Goal: Check status: Check status

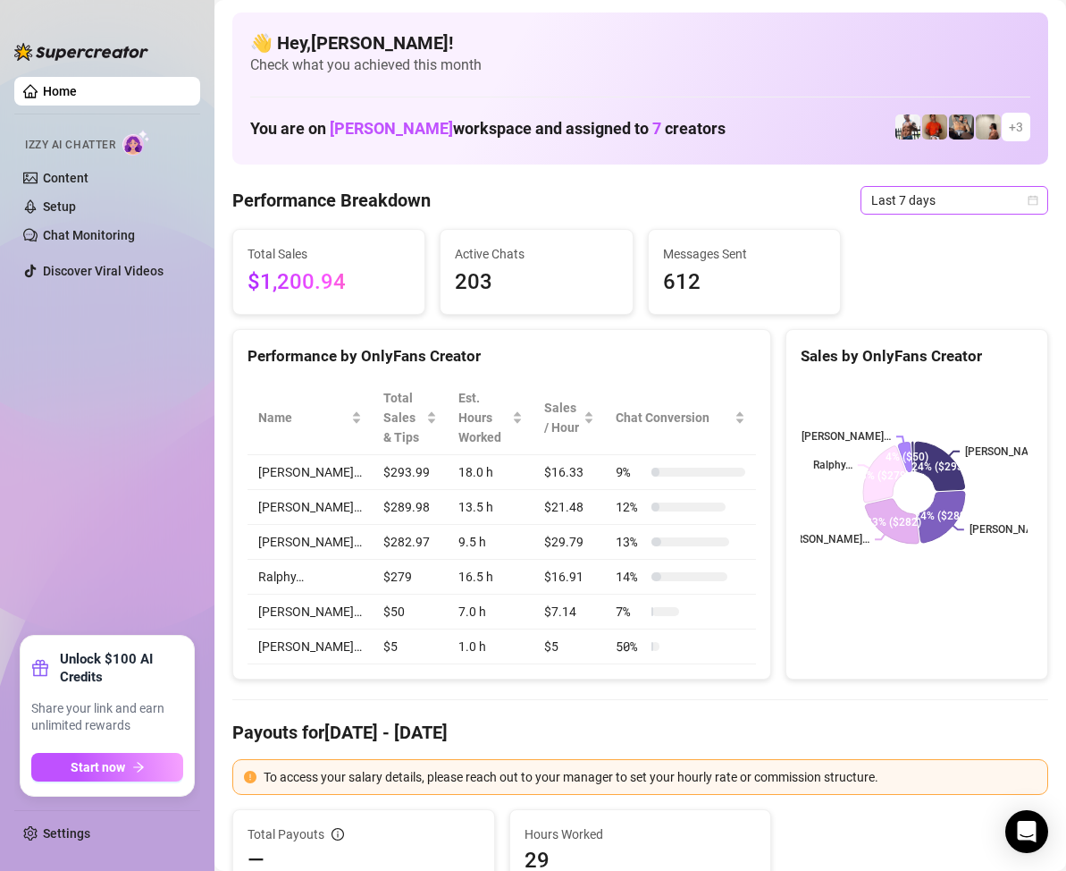
click at [1019, 206] on span "Last 7 days" at bounding box center [954, 200] width 166 height 27
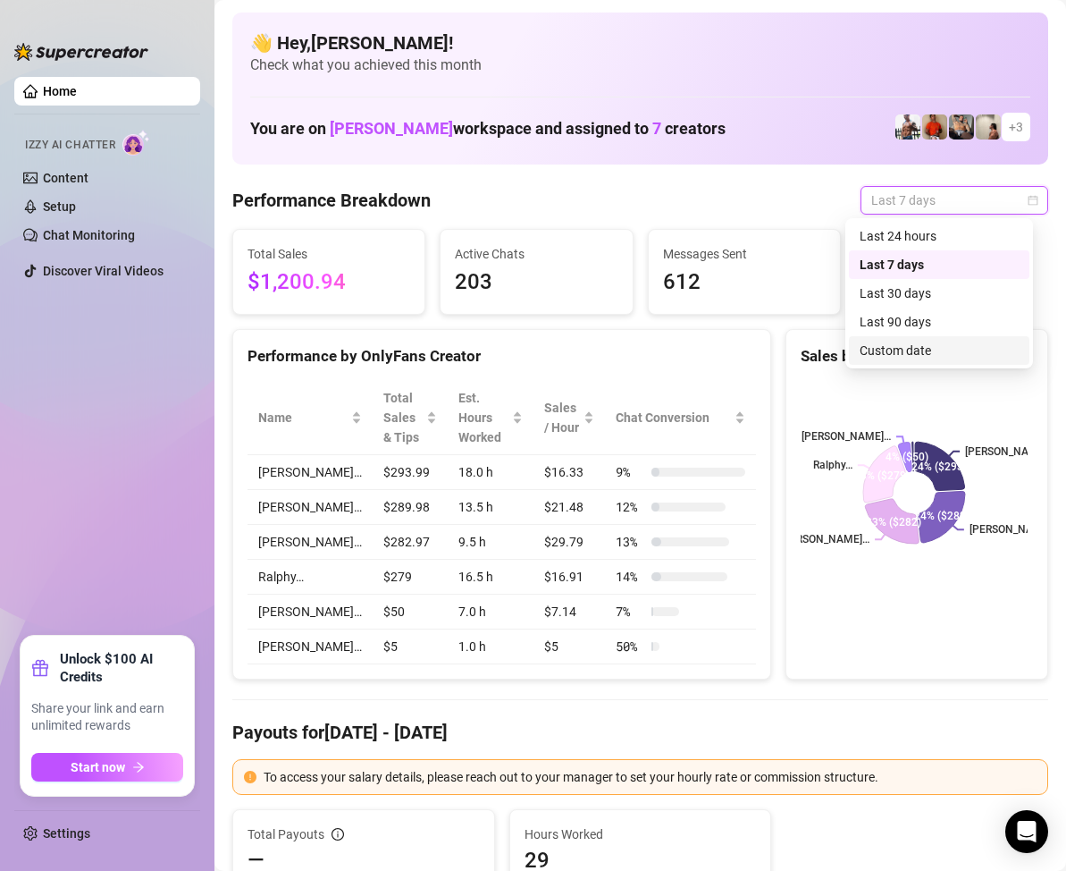
click at [933, 350] on div "Custom date" at bounding box center [939, 351] width 159 height 20
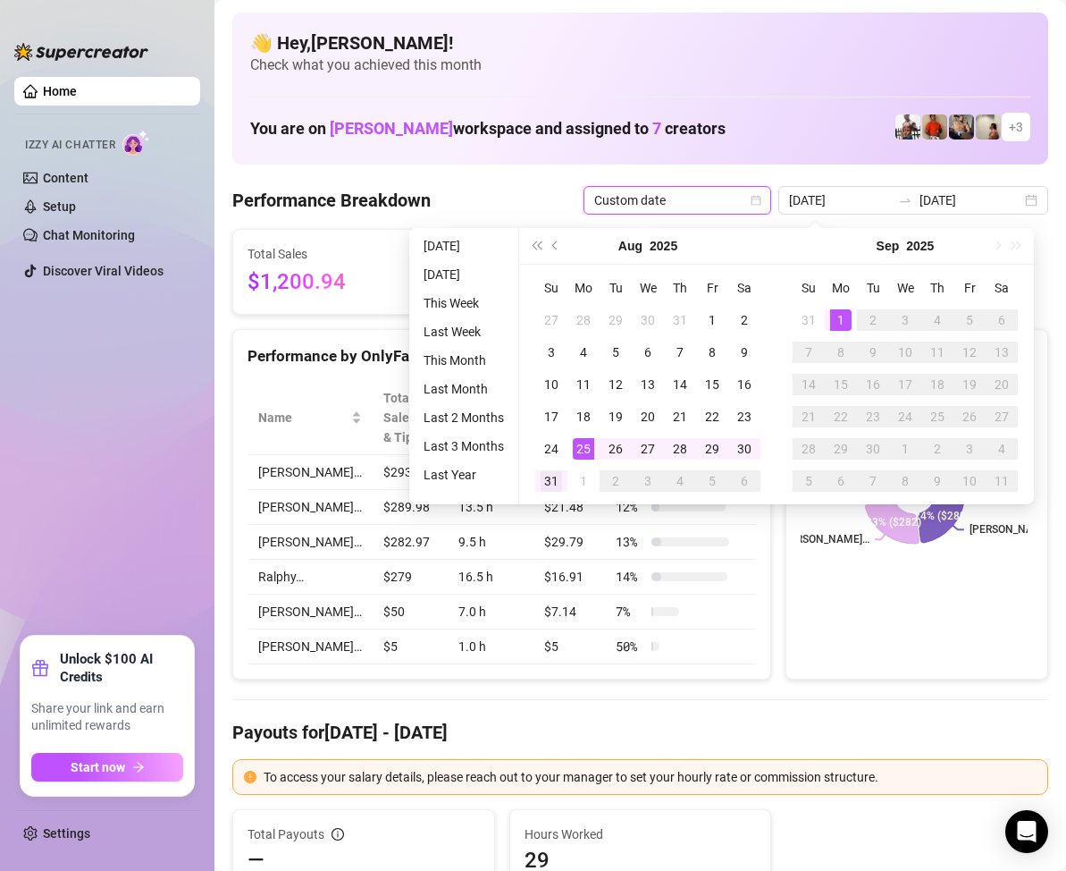
type input "[DATE]"
click at [549, 481] on div "31" at bounding box center [551, 480] width 21 height 21
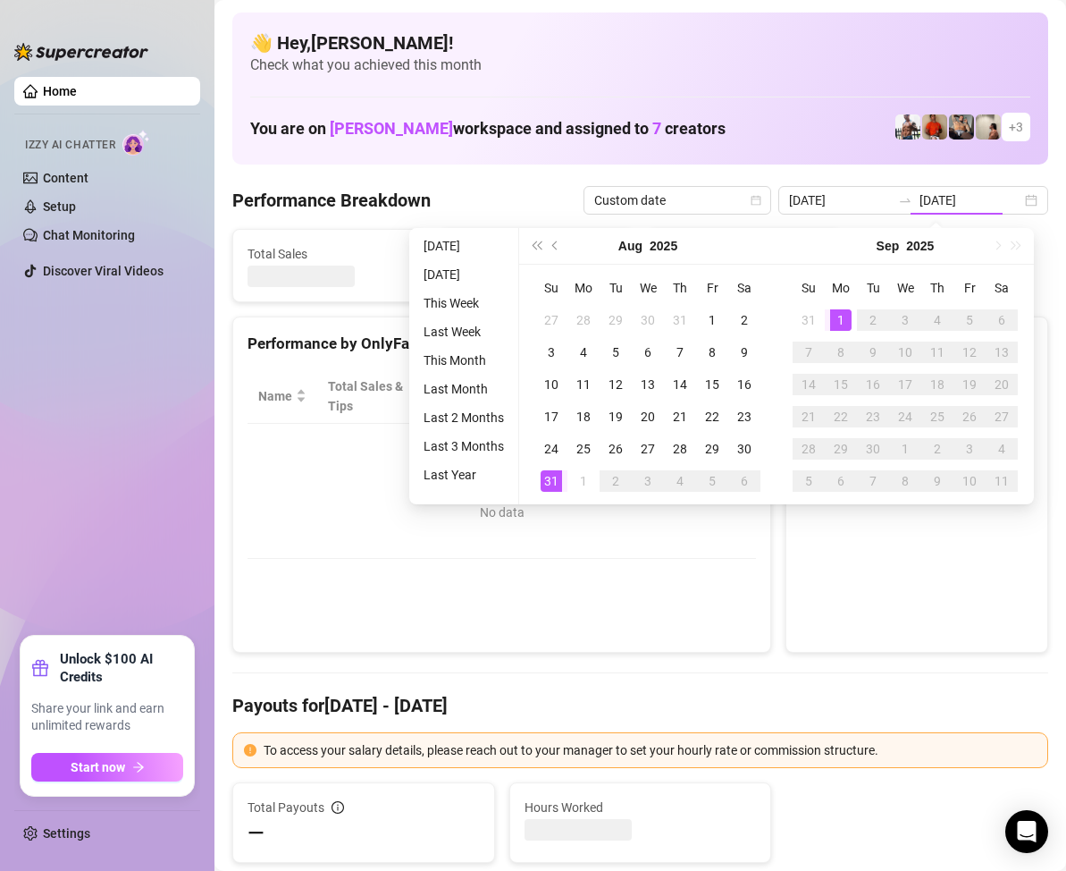
type input "[DATE]"
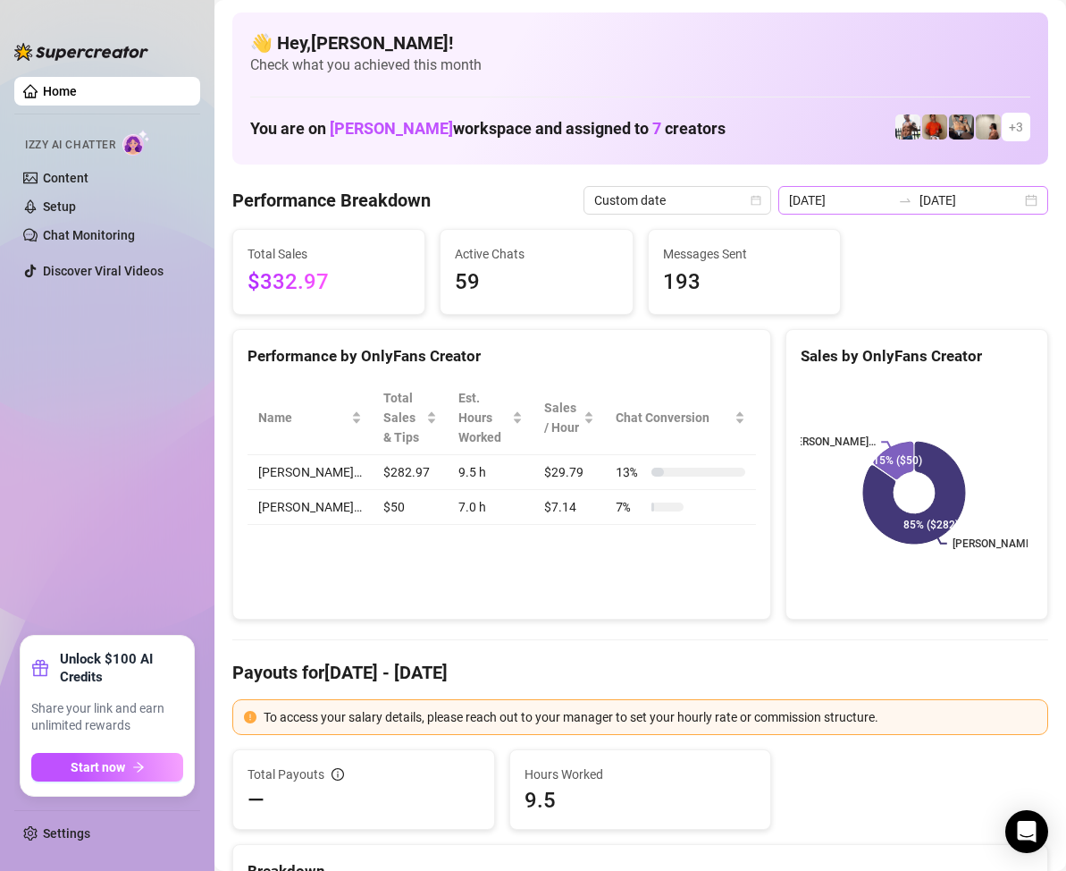
click at [1011, 203] on div "[DATE] [DATE]" at bounding box center [913, 200] width 270 height 29
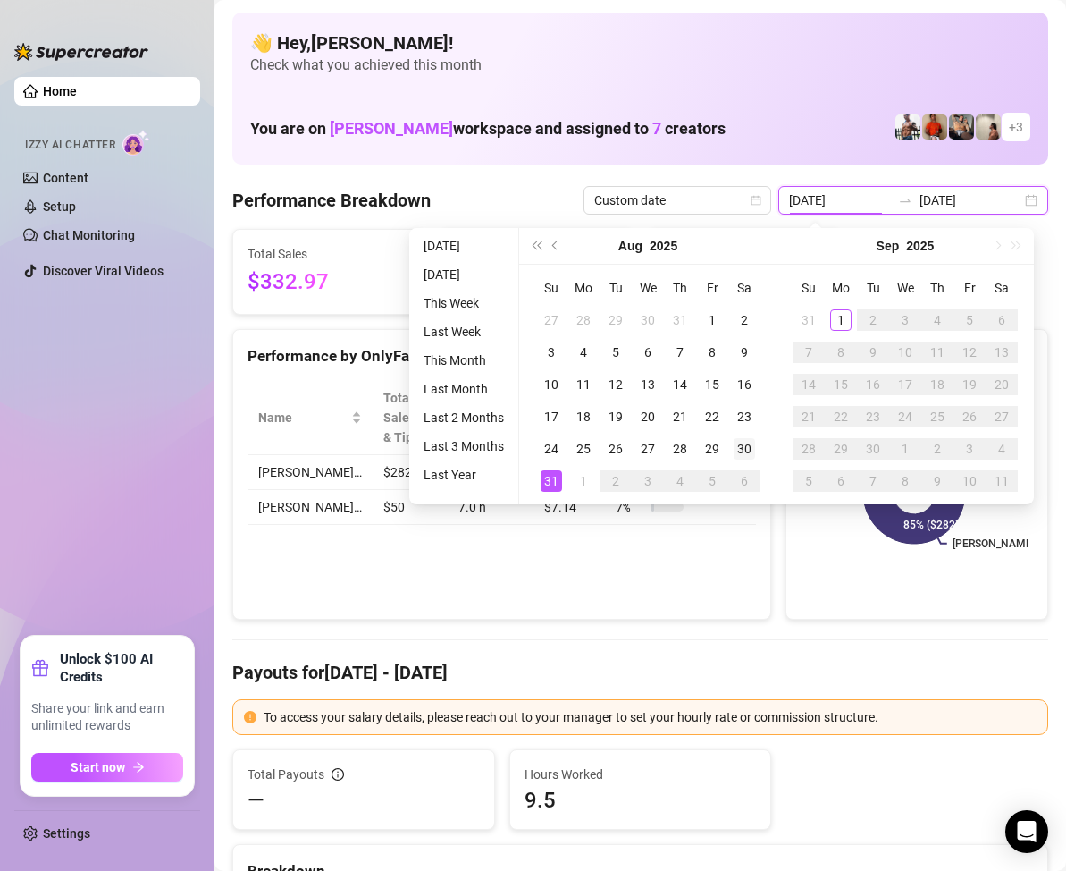
type input "[DATE]"
click at [749, 450] on div "30" at bounding box center [744, 448] width 21 height 21
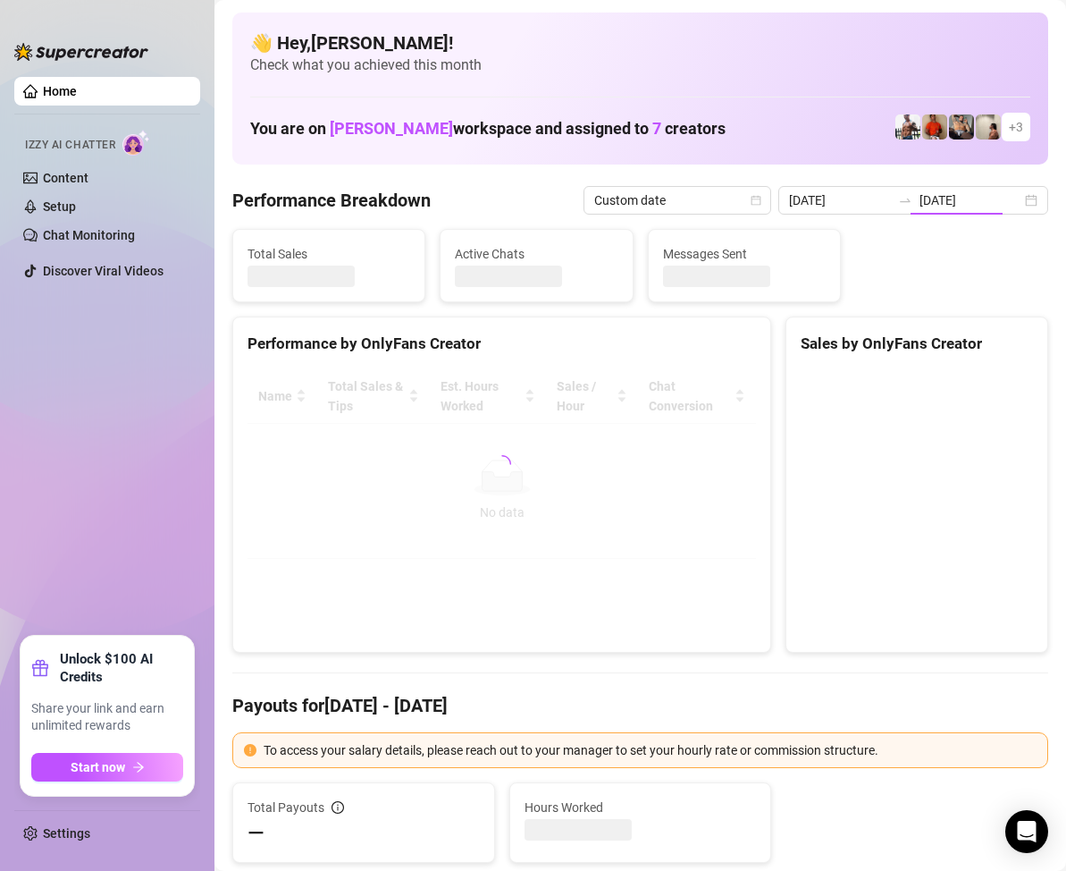
type input "[DATE]"
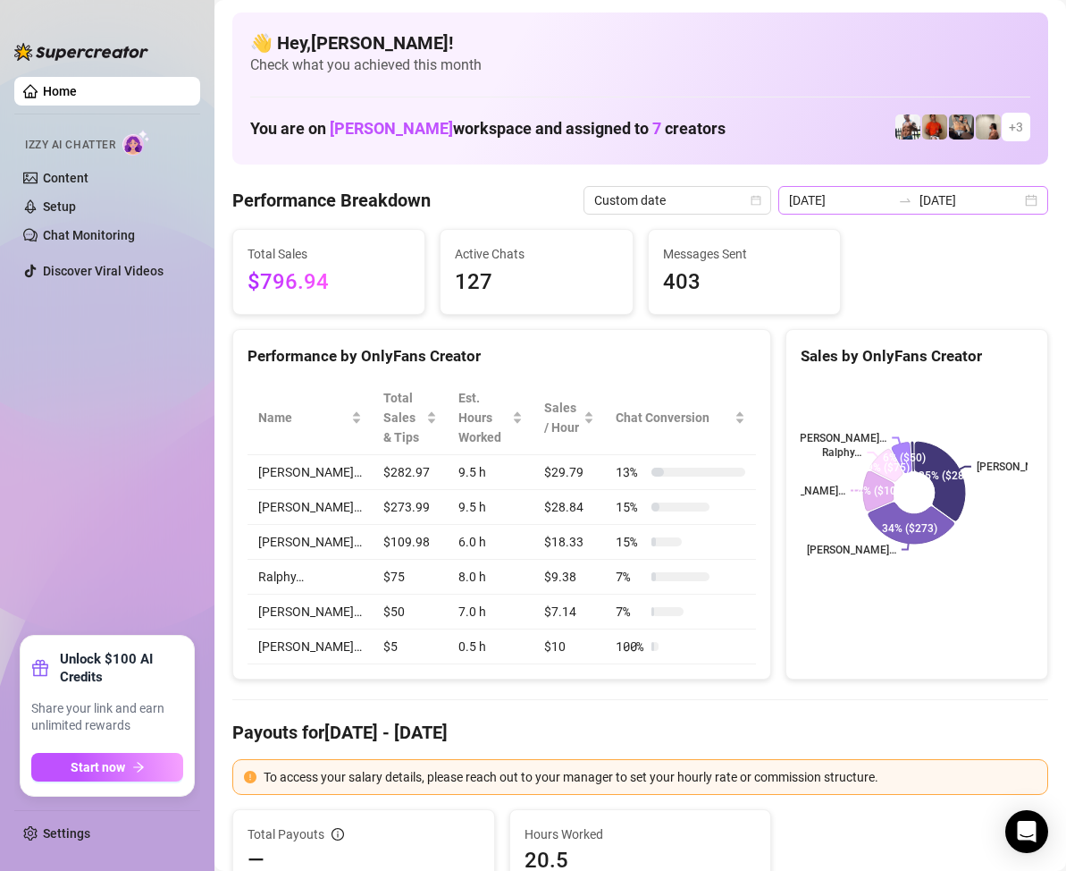
click at [1019, 205] on div "[DATE] [DATE]" at bounding box center [913, 200] width 270 height 29
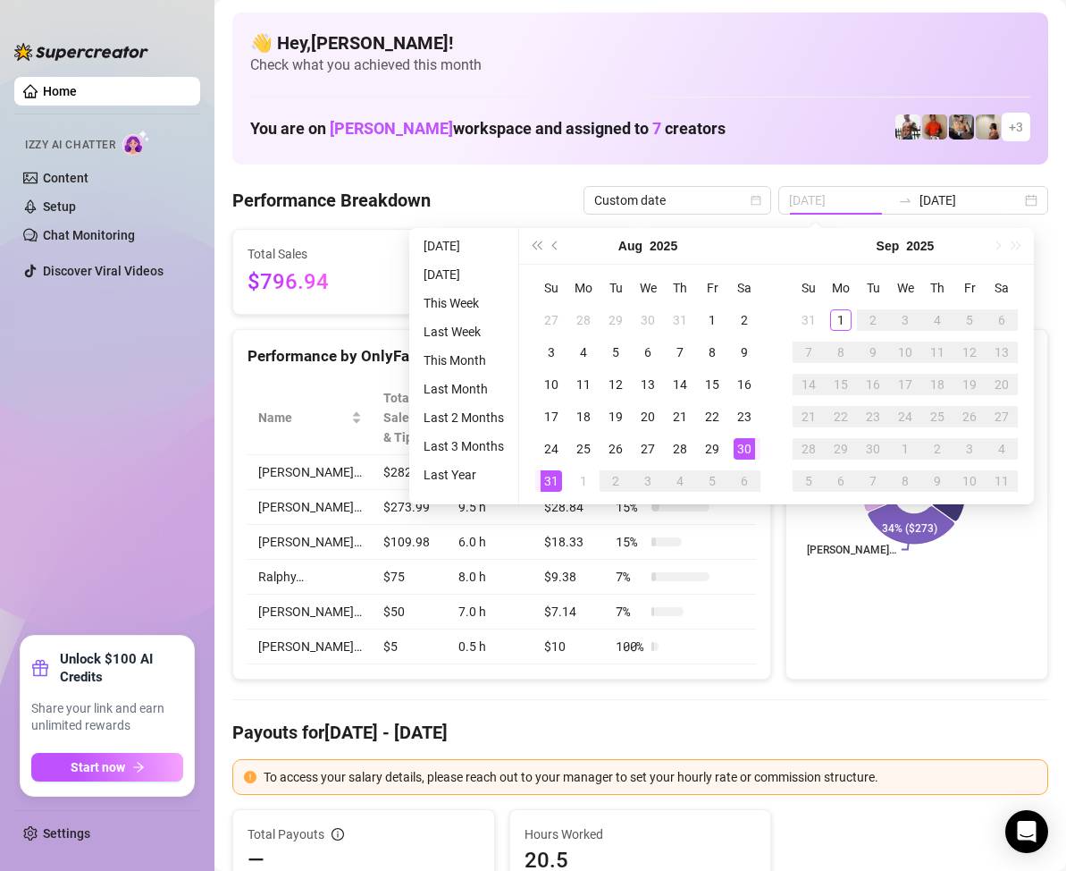
click at [739, 447] on div "30" at bounding box center [744, 448] width 21 height 21
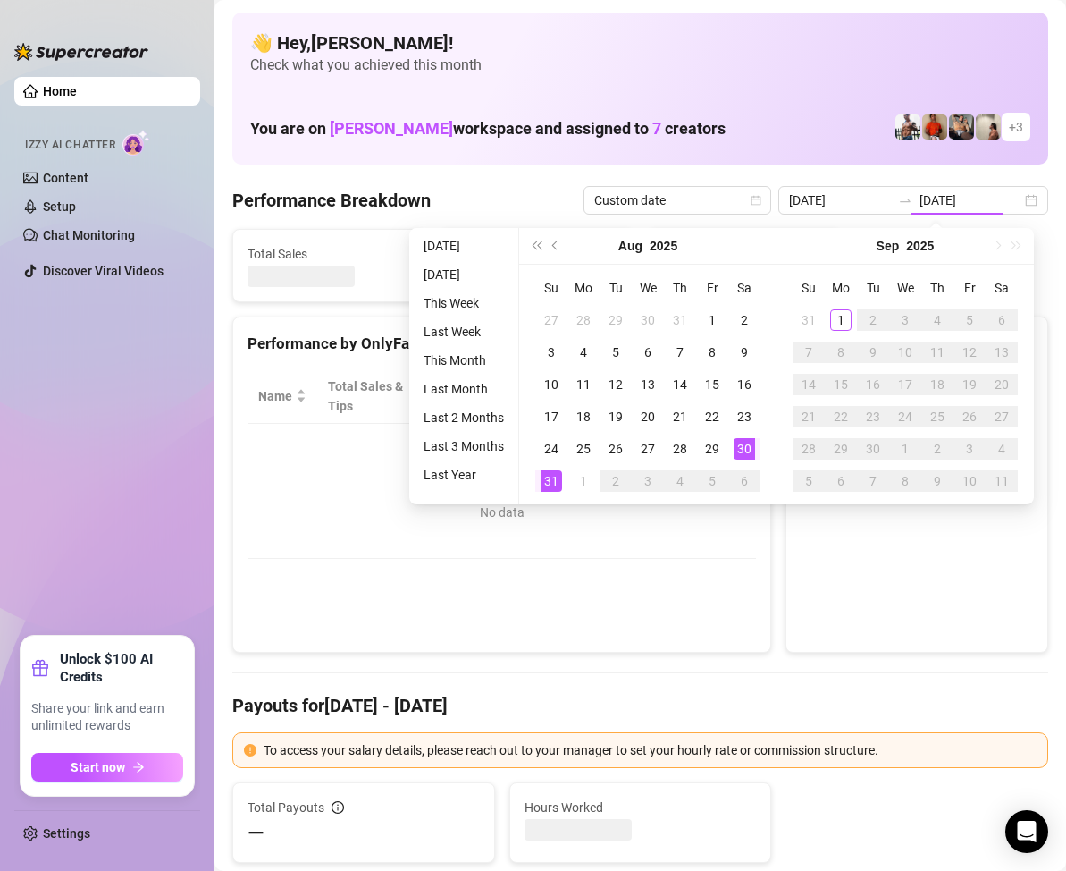
type input "[DATE]"
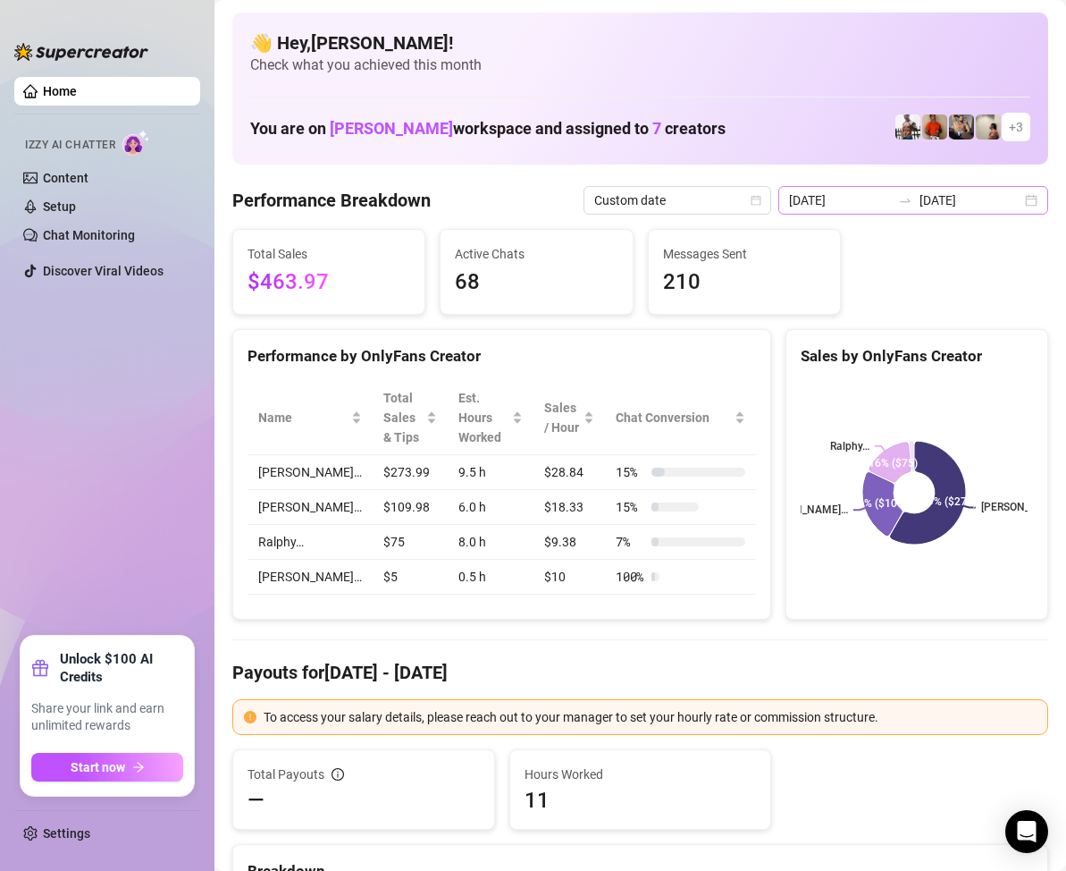
click at [1020, 204] on div "[DATE] [DATE]" at bounding box center [913, 200] width 270 height 29
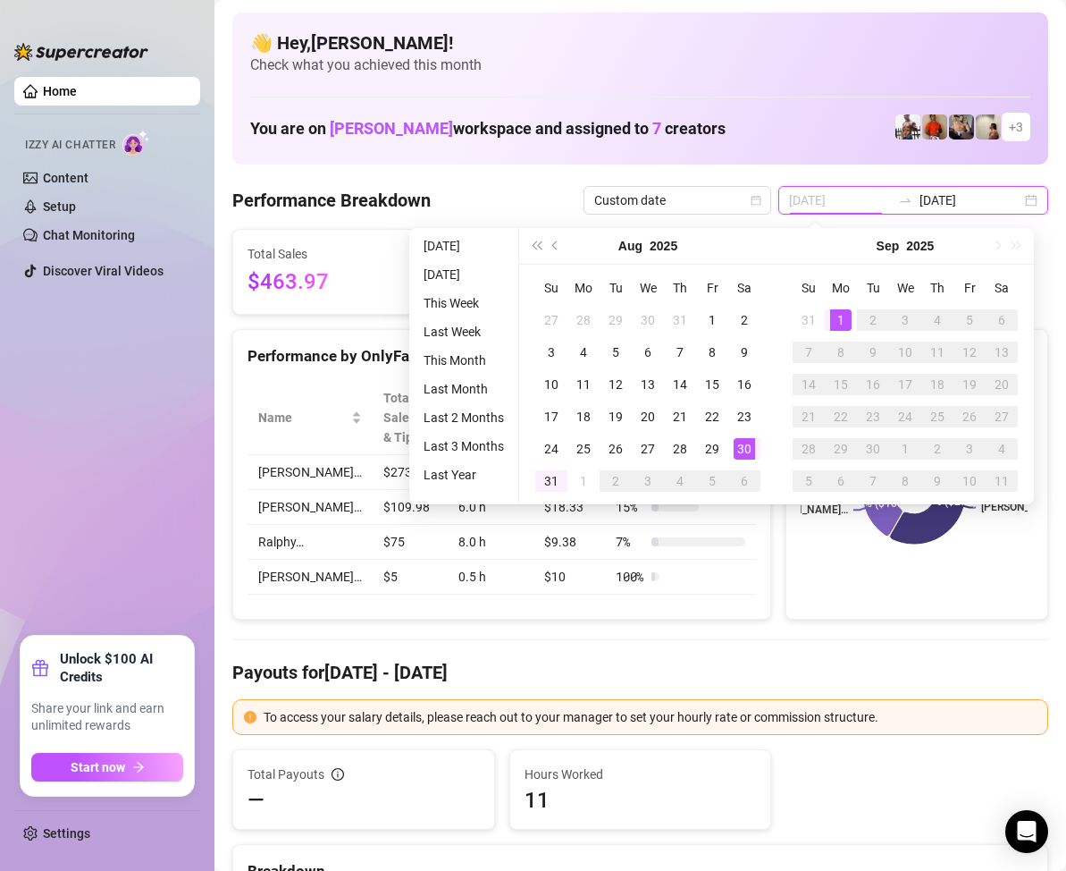
type input "[DATE]"
click at [837, 321] on div "1" at bounding box center [840, 319] width 21 height 21
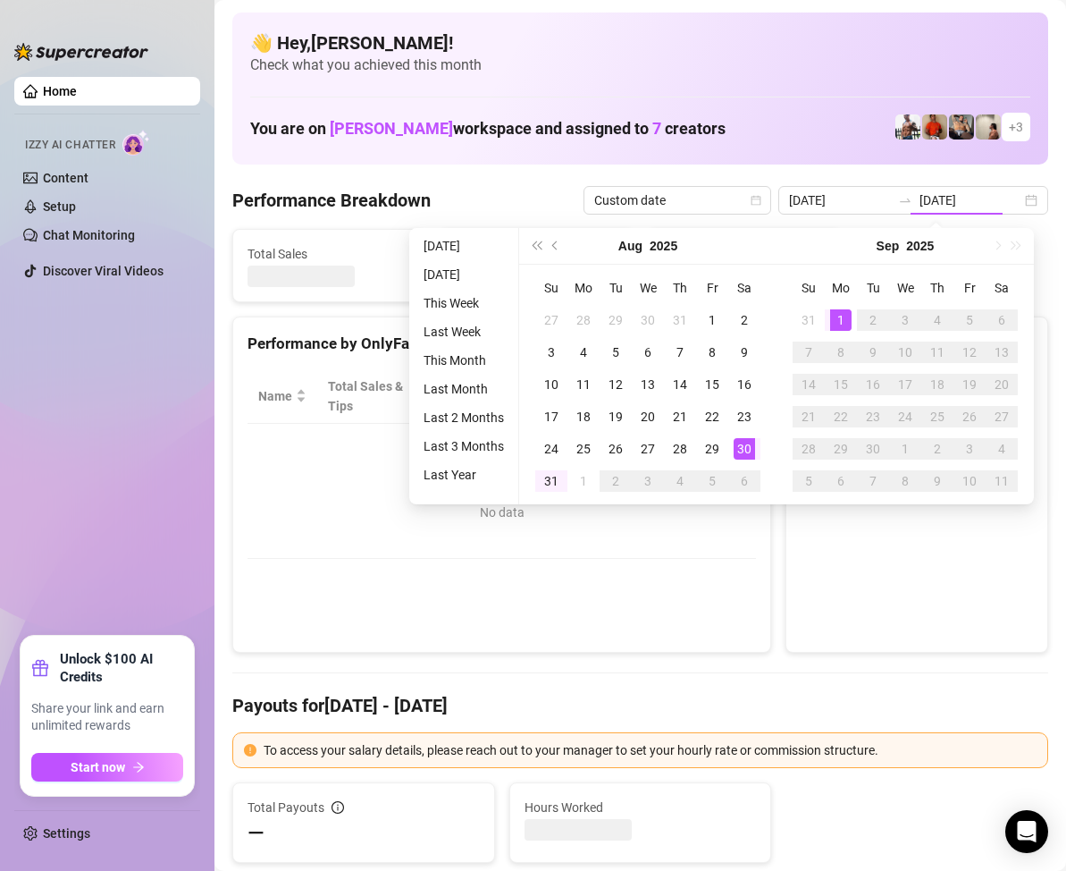
type input "[DATE]"
